Goal: Task Accomplishment & Management: Manage account settings

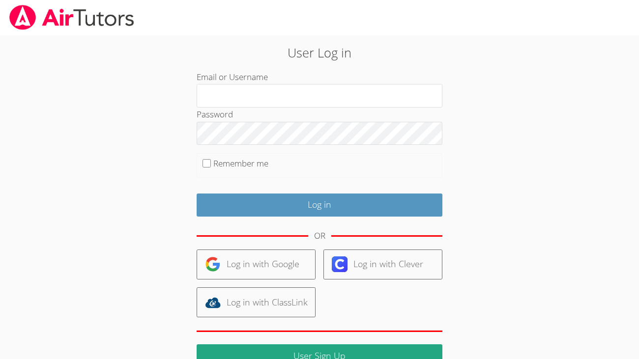
scroll to position [37, 0]
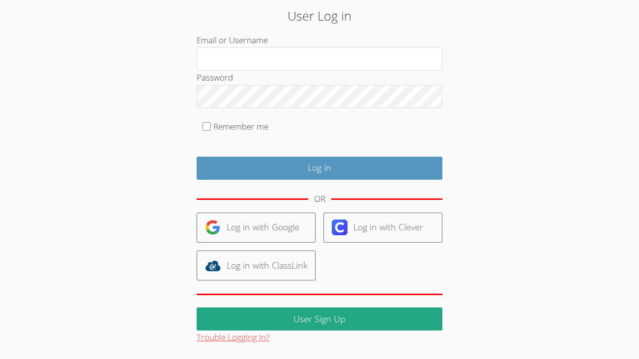
click at [235, 341] on button "Trouble Logging In?" at bounding box center [233, 338] width 73 height 14
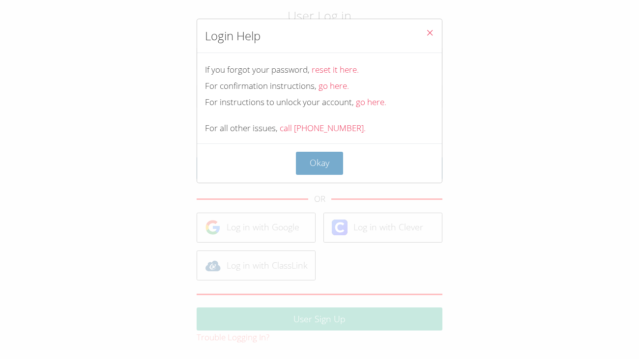
click at [308, 164] on button "Okay" at bounding box center [319, 163] width 47 height 23
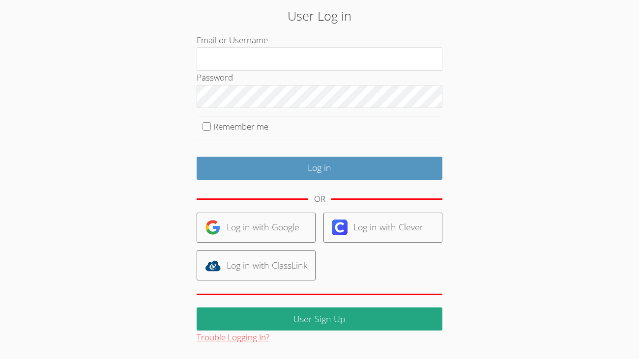
click at [222, 336] on button "Trouble Logging In?" at bounding box center [233, 338] width 73 height 14
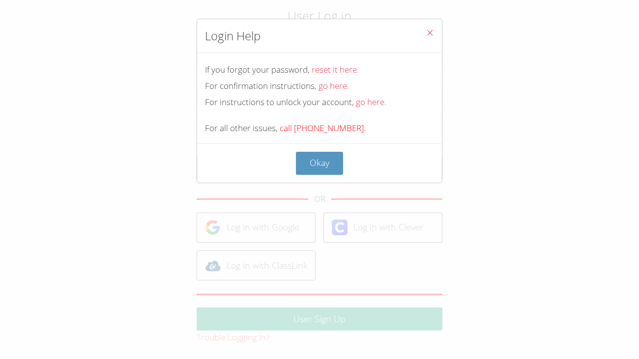
click at [327, 131] on link "call [PHONE_NUMBER]." at bounding box center [323, 127] width 86 height 11
click at [364, 99] on link "go here." at bounding box center [371, 101] width 30 height 11
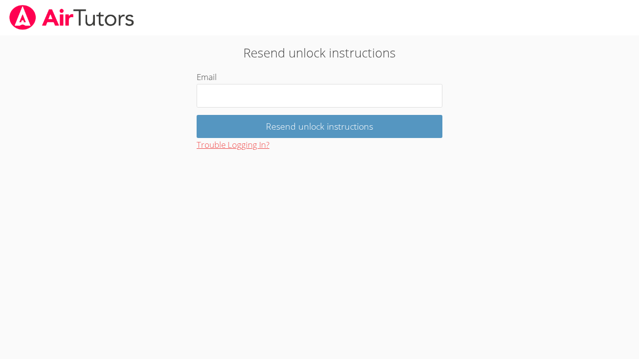
click at [224, 145] on button "Trouble Logging In?" at bounding box center [233, 145] width 73 height 14
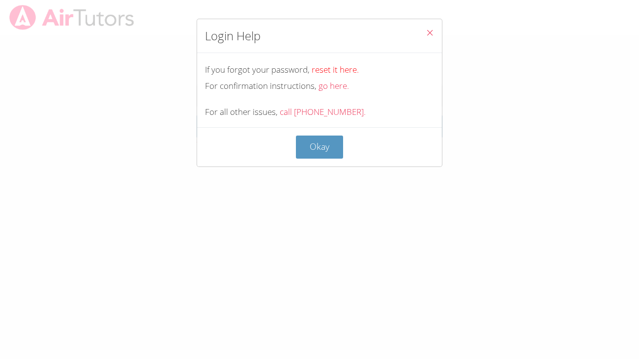
click at [329, 70] on link "reset it here." at bounding box center [335, 69] width 47 height 11
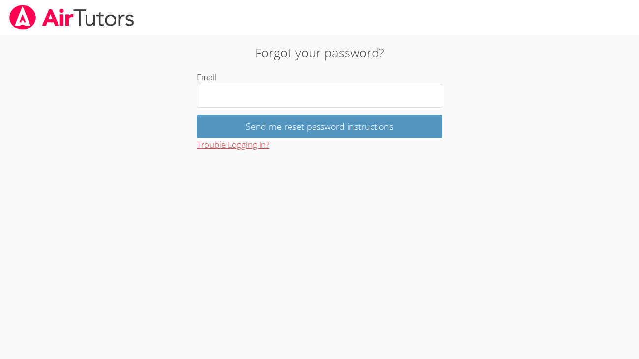
click at [209, 147] on button "Trouble Logging In?" at bounding box center [233, 145] width 73 height 14
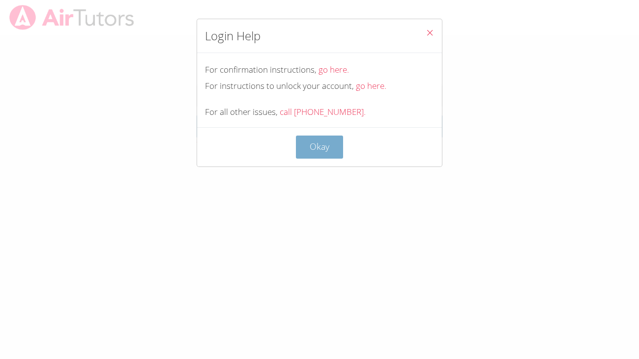
click at [328, 147] on button "Okay" at bounding box center [319, 147] width 47 height 23
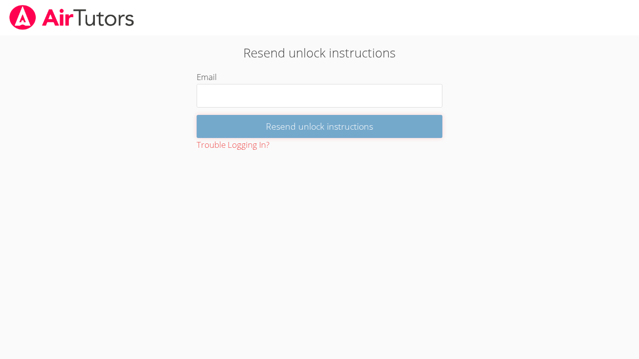
click at [323, 130] on input "Resend unlock instructions" at bounding box center [320, 126] width 246 height 23
